Goal: Task Accomplishment & Management: Use online tool/utility

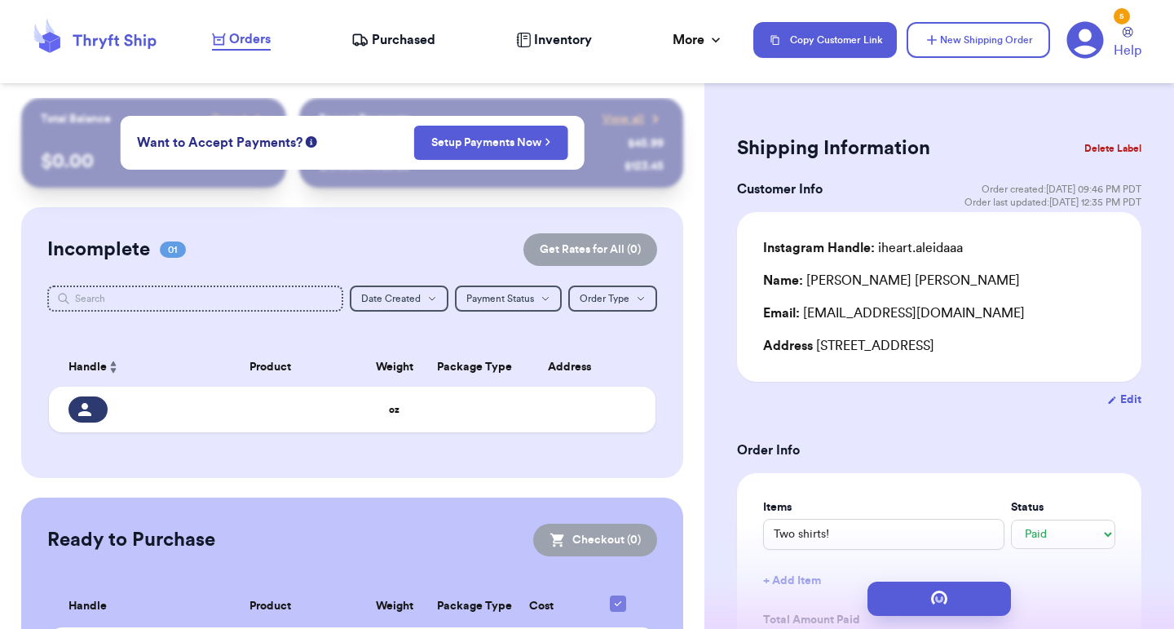
select select "paid"
